Goal: Task Accomplishment & Management: Manage account settings

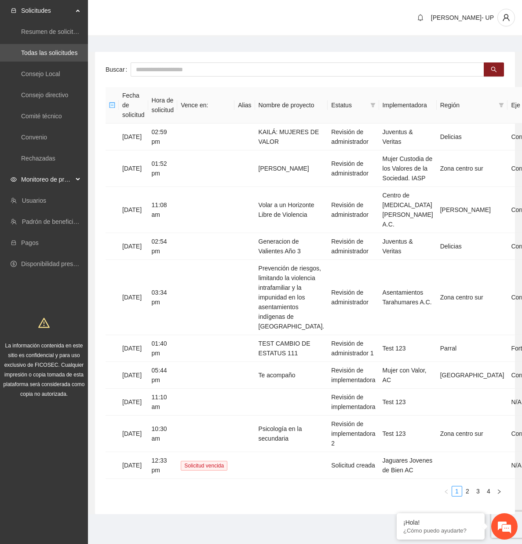
click at [66, 180] on span "Monitoreo de proyectos" at bounding box center [47, 180] width 52 height 18
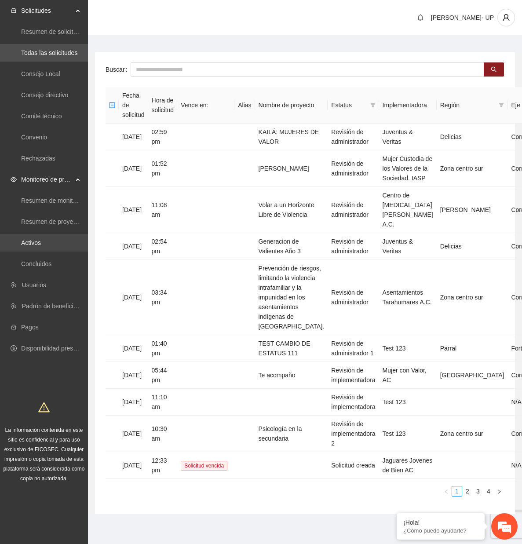
click at [37, 239] on link "Activos" at bounding box center [31, 242] width 20 height 7
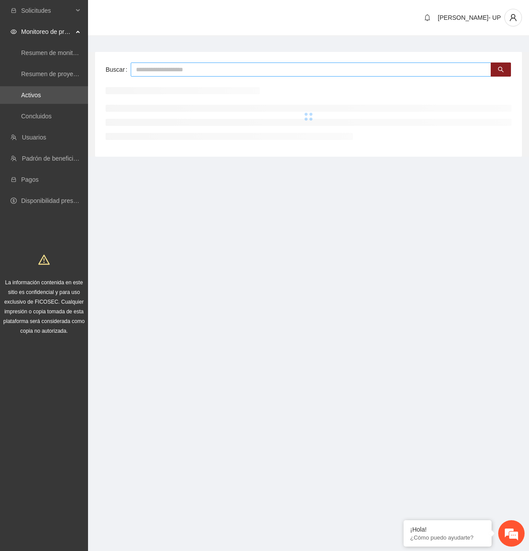
click at [154, 69] on input "text" at bounding box center [311, 70] width 360 height 14
type input "*******"
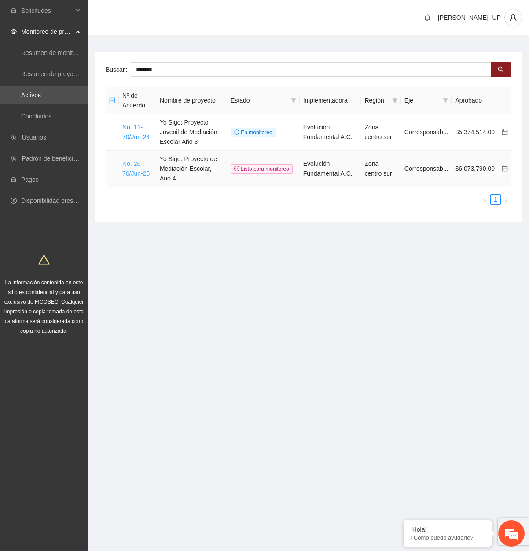
click at [141, 174] on link "No. 26-76/Jun-25" at bounding box center [135, 168] width 27 height 17
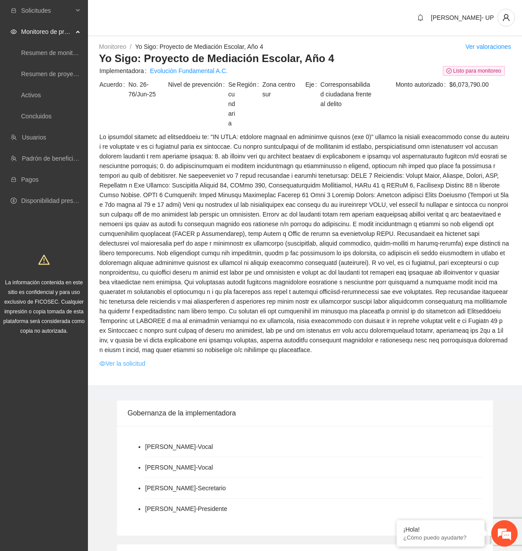
click at [122, 359] on link "Ver la solicitud" at bounding box center [122, 364] width 46 height 10
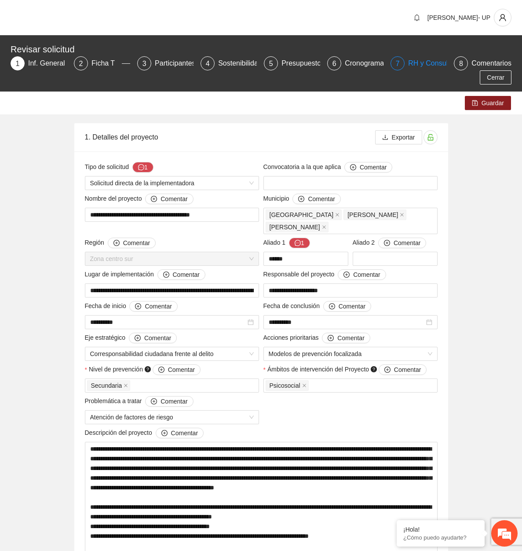
click at [416, 66] on div "RH y Consultores" at bounding box center [439, 63] width 62 height 14
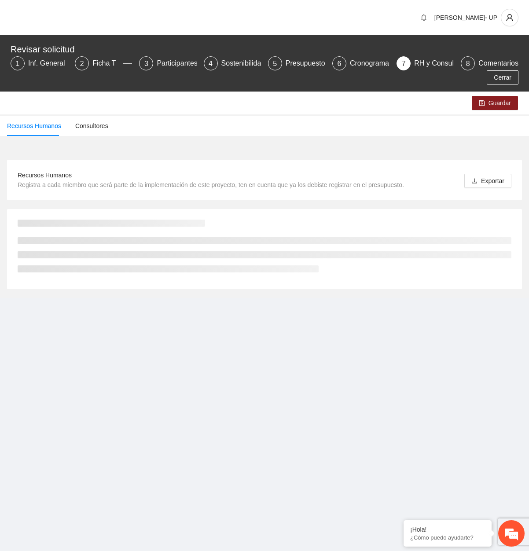
click at [399, 104] on div "Guardar" at bounding box center [264, 103] width 529 height 23
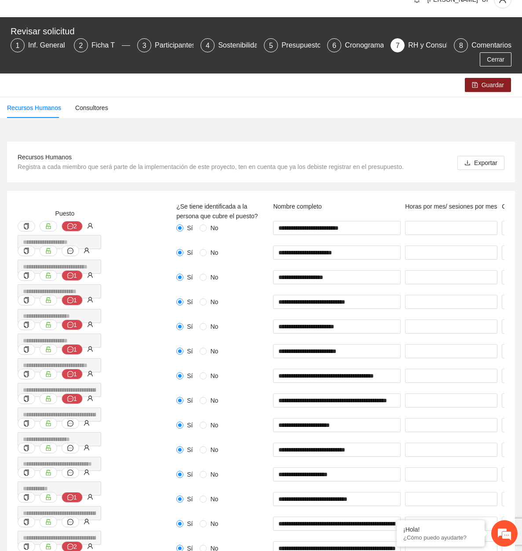
scroll to position [17, 0]
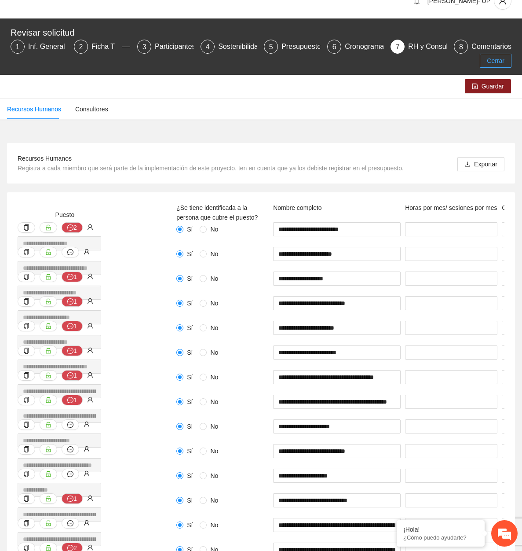
click at [491, 60] on span "Cerrar" at bounding box center [496, 61] width 18 height 10
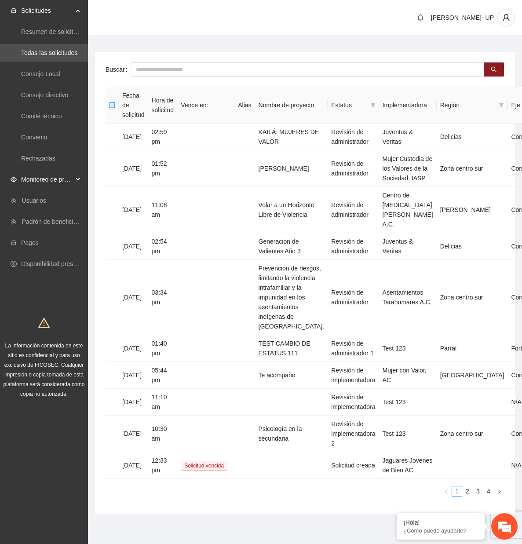
click at [54, 171] on span "Monitoreo de proyectos" at bounding box center [47, 180] width 52 height 18
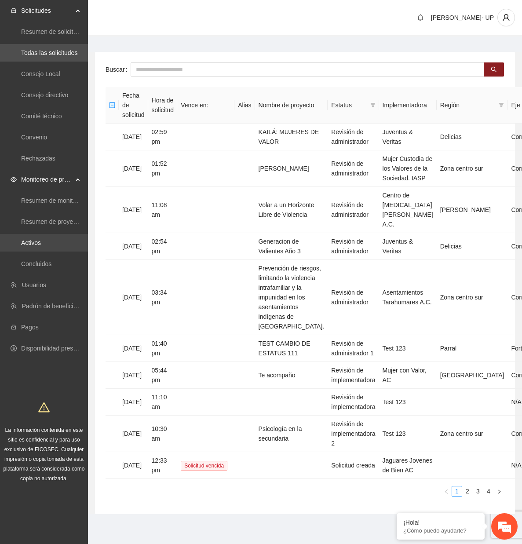
click at [33, 246] on link "Activos" at bounding box center [31, 242] width 20 height 7
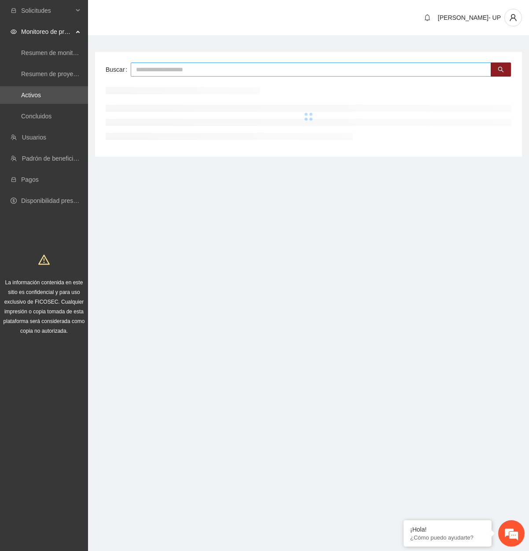
click at [168, 75] on input "text" at bounding box center [311, 70] width 360 height 14
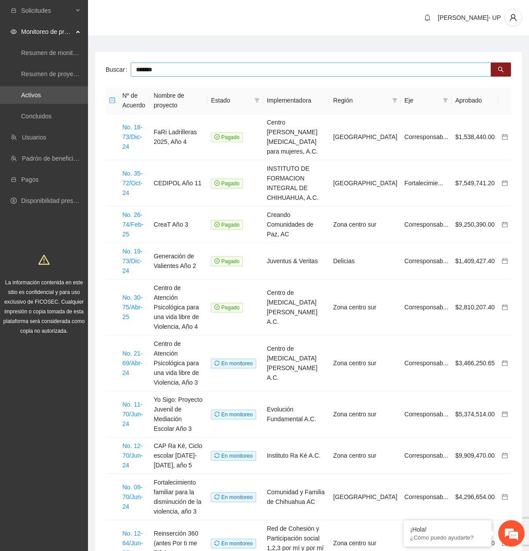
type input "*******"
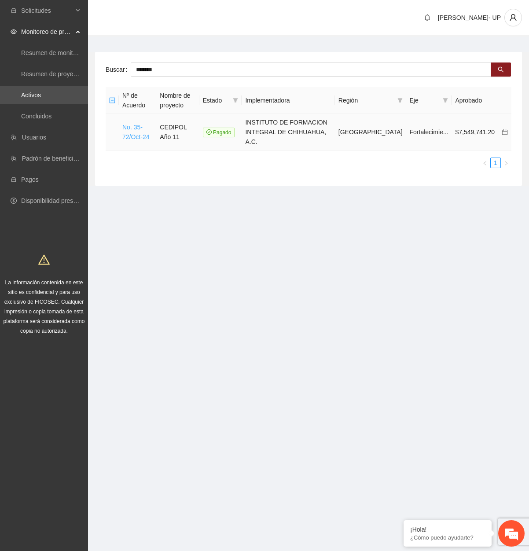
click at [133, 124] on link "No. 35-72/Oct-24" at bounding box center [135, 132] width 27 height 17
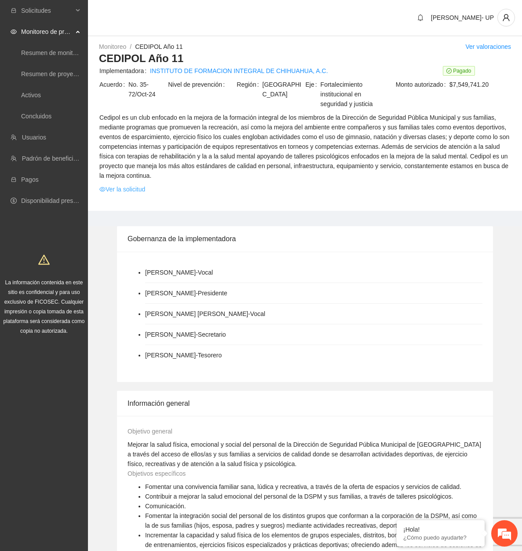
click at [114, 191] on link "Ver la solicitud" at bounding box center [122, 189] width 46 height 10
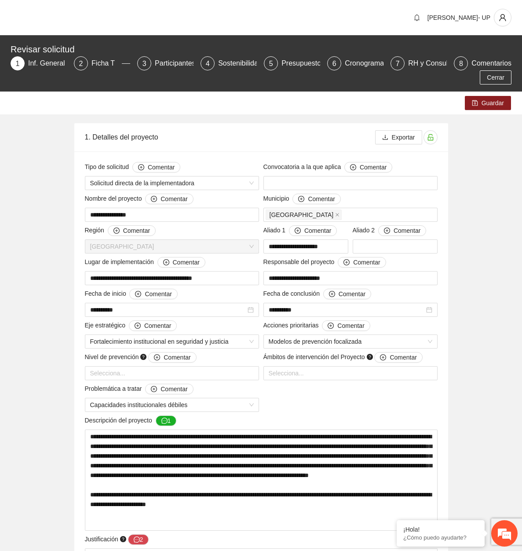
click at [502, 81] on span "Cerrar" at bounding box center [496, 78] width 18 height 10
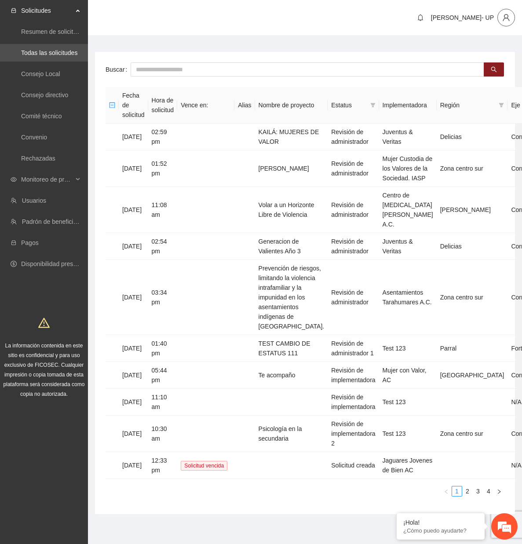
click at [508, 21] on icon "user" at bounding box center [507, 18] width 8 height 8
click at [493, 50] on span "Cerrar sesión" at bounding box center [483, 51] width 55 height 10
